Goal: Information Seeking & Learning: Check status

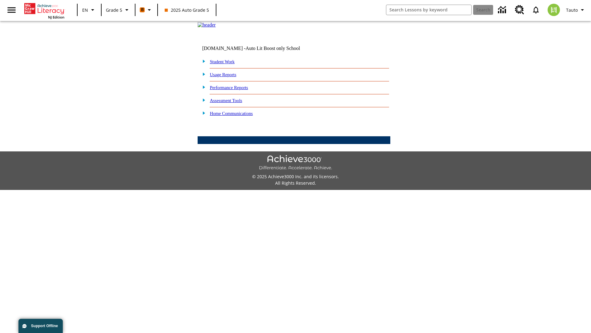
click at [236, 90] on link "Performance Reports" at bounding box center [229, 87] width 38 height 5
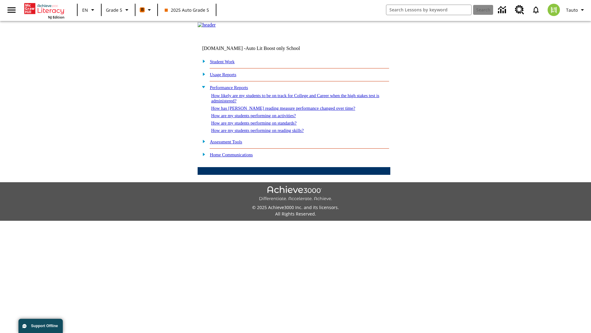
click at [280, 111] on link "How has [PERSON_NAME] reading measure performance changed over time?" at bounding box center [283, 108] width 144 height 5
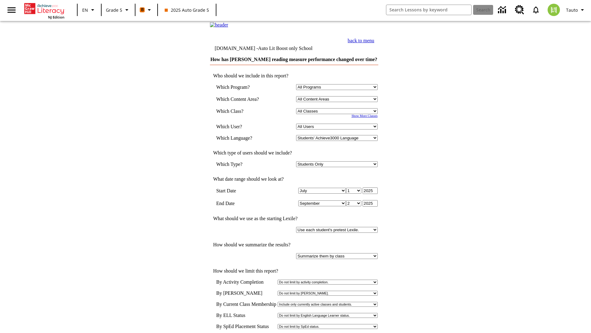
click at [338, 114] on select "Select a Class: All Classes 2025 Auto Grade 5 OL 2025 Auto Grade 6" at bounding box center [337, 111] width 82 height 6
select select "11133131"
